Goal: Navigation & Orientation: Find specific page/section

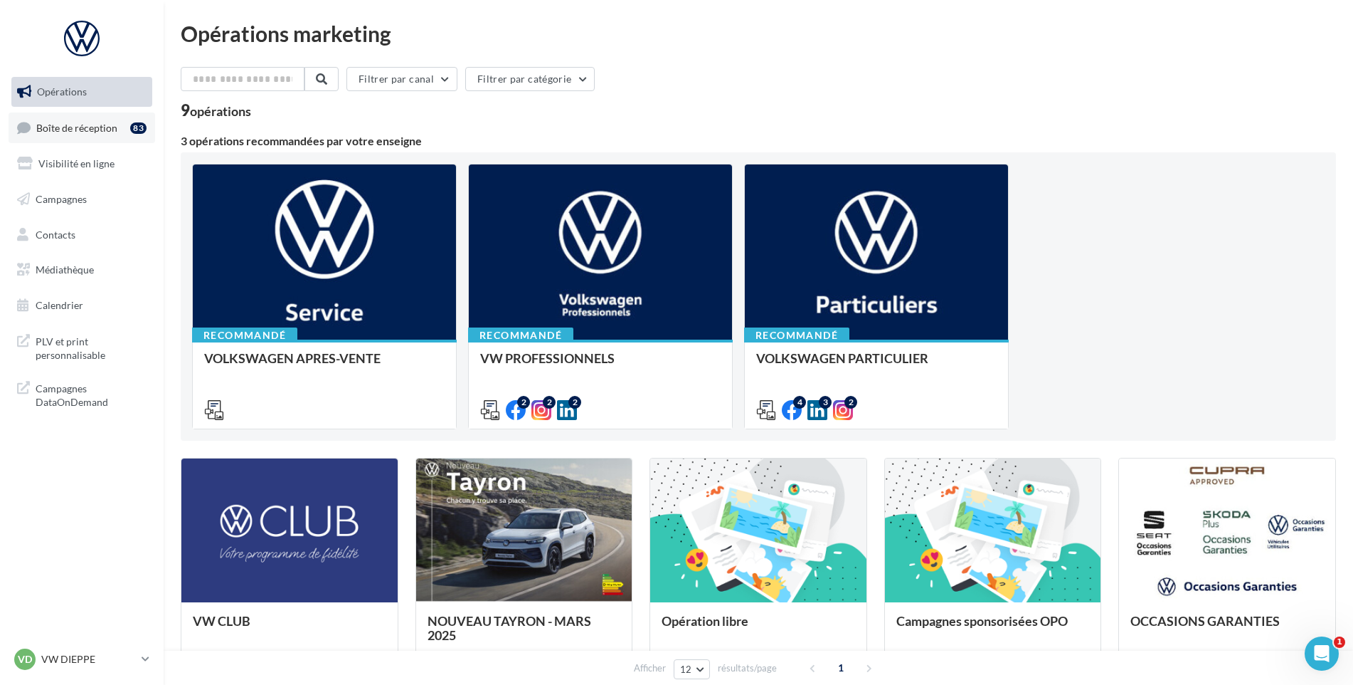
click at [115, 132] on span "Boîte de réception" at bounding box center [76, 127] width 81 height 12
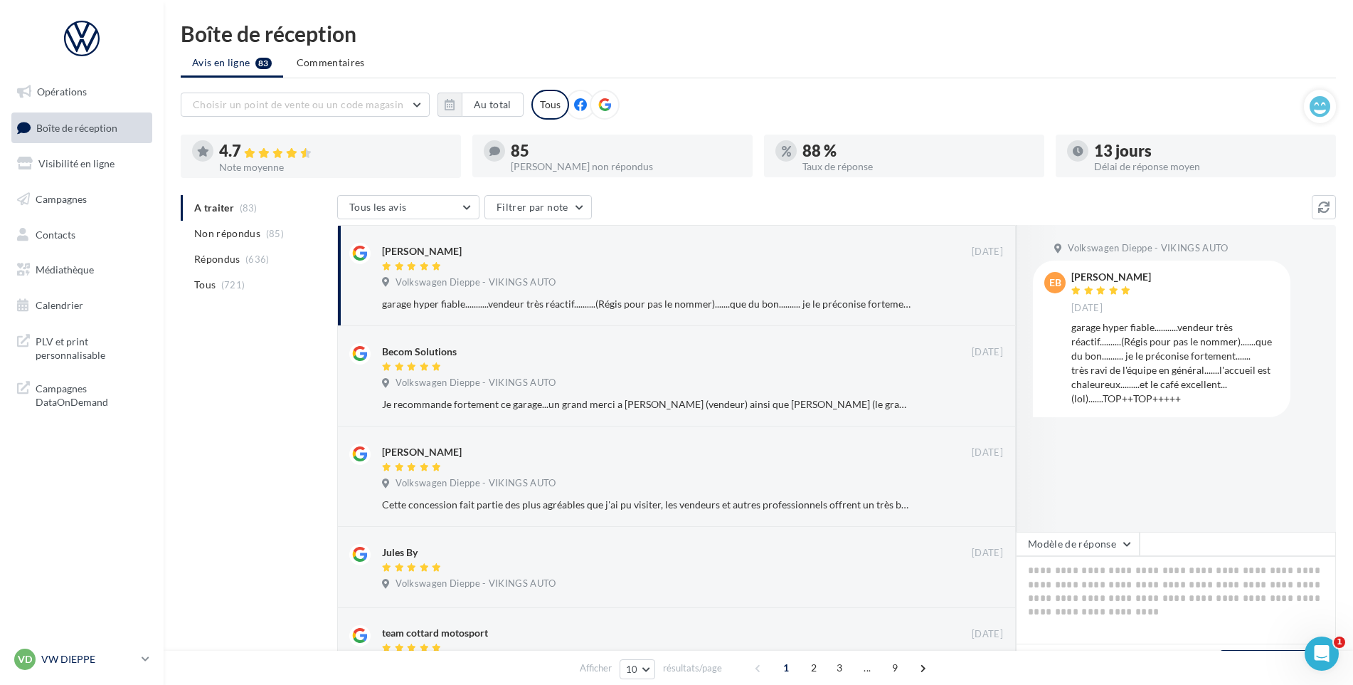
click at [88, 649] on div "VD VW DIEPPE vw-die-vau" at bounding box center [75, 658] width 122 height 21
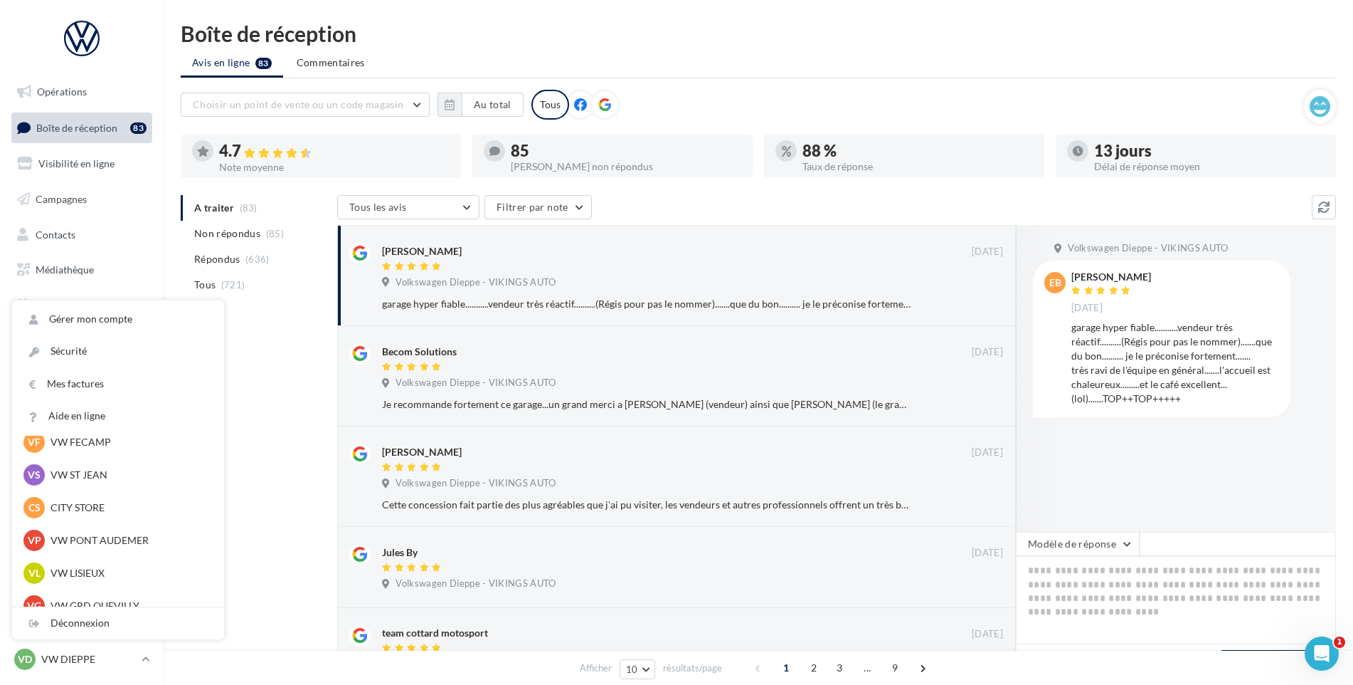
scroll to position [142, 0]
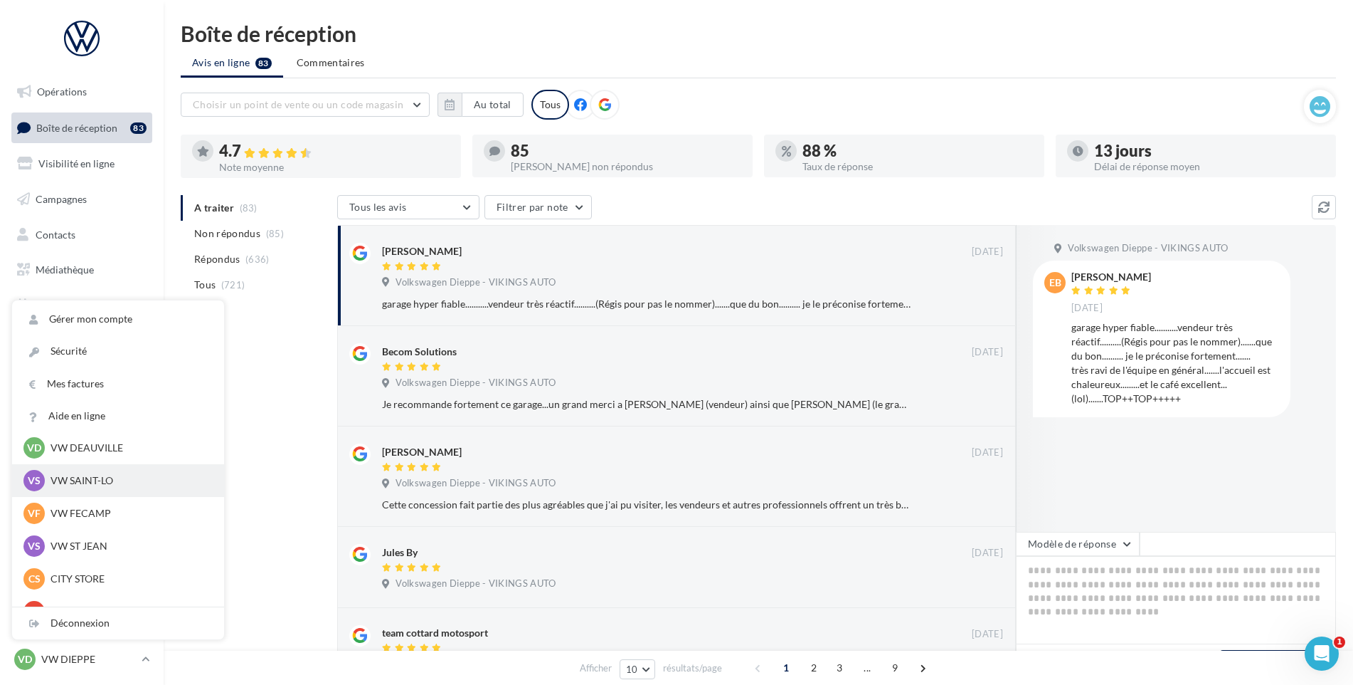
click at [122, 483] on p "VW SAINT-LO" at bounding box center [129, 480] width 157 height 14
